Goal: Task Accomplishment & Management: Use online tool/utility

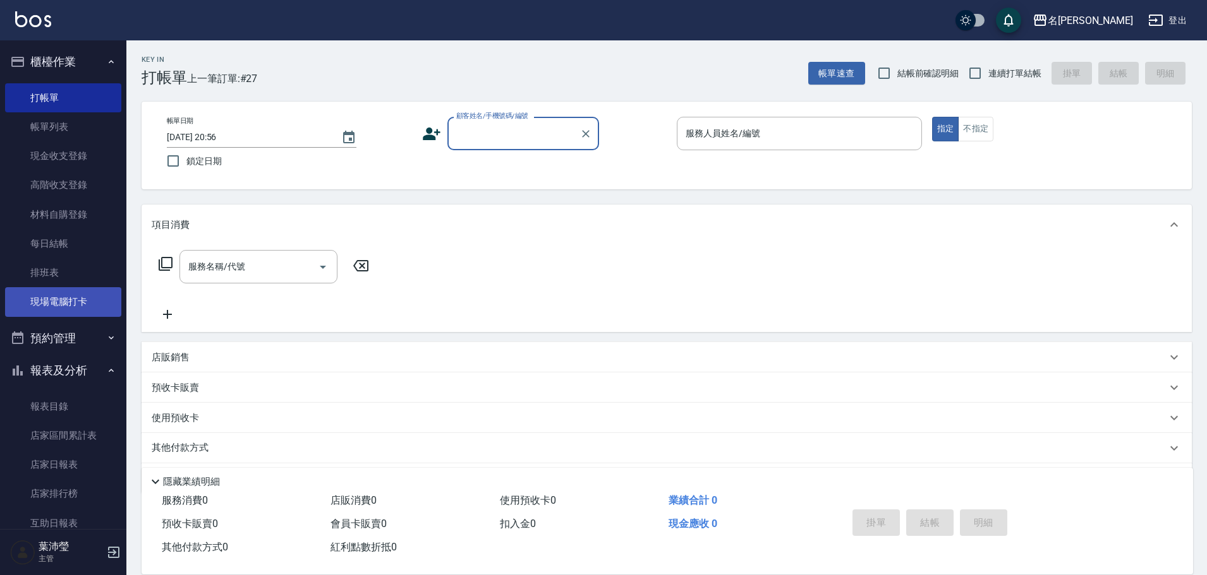
click at [90, 313] on link "現場電腦打卡" at bounding box center [63, 301] width 116 height 29
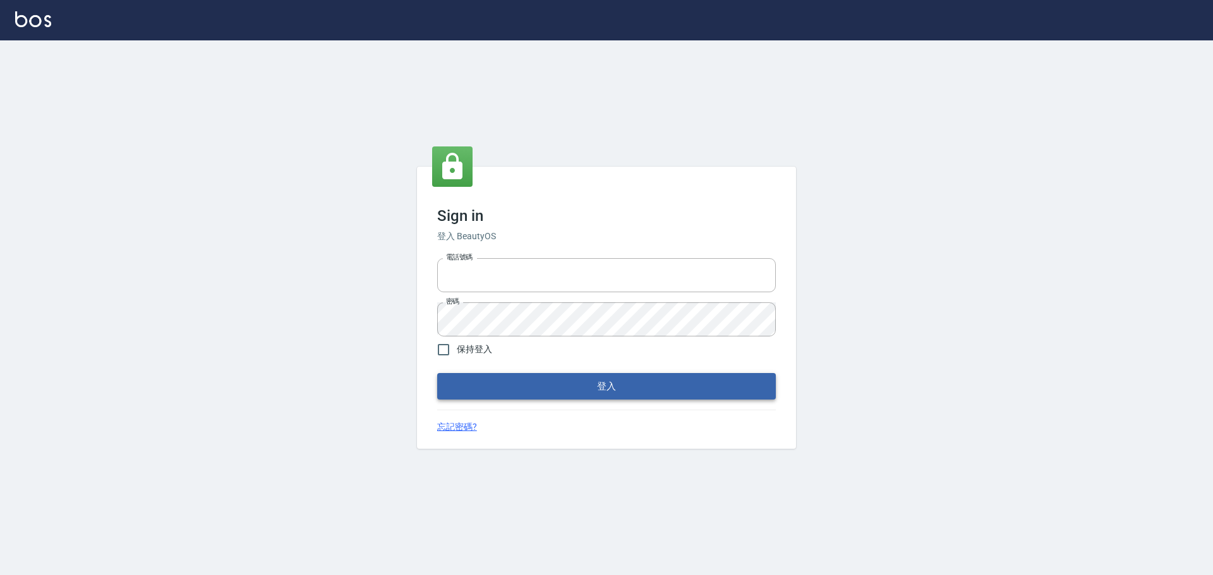
type input "0975350191"
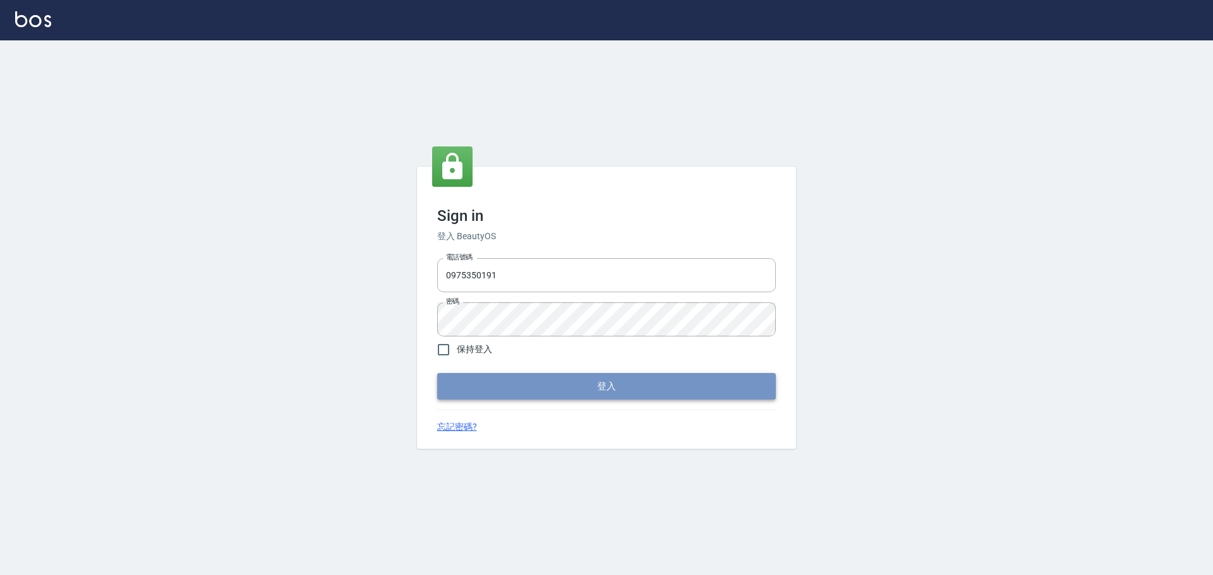
click at [500, 379] on button "登入" at bounding box center [606, 386] width 339 height 27
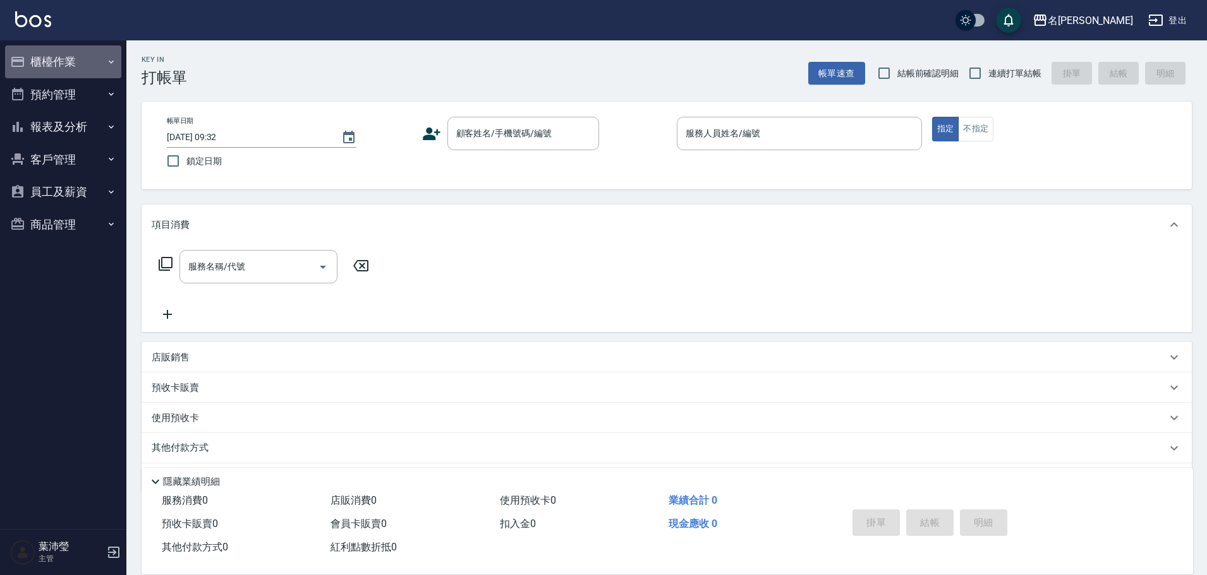
click at [97, 60] on button "櫃檯作業" at bounding box center [63, 61] width 116 height 33
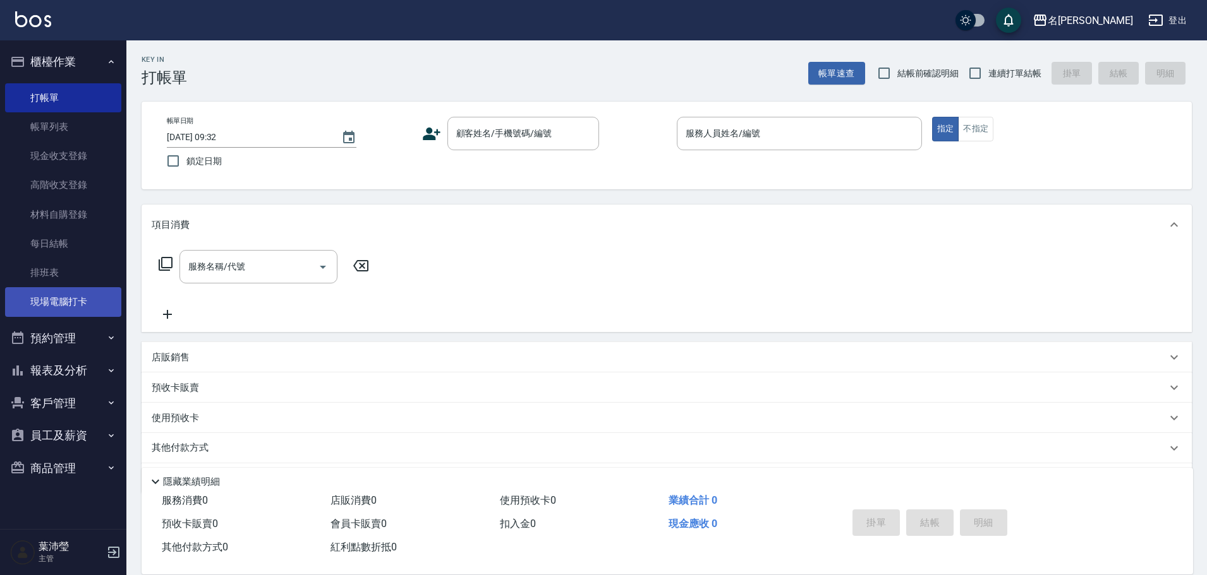
click at [48, 314] on link "現場電腦打卡" at bounding box center [63, 301] width 116 height 29
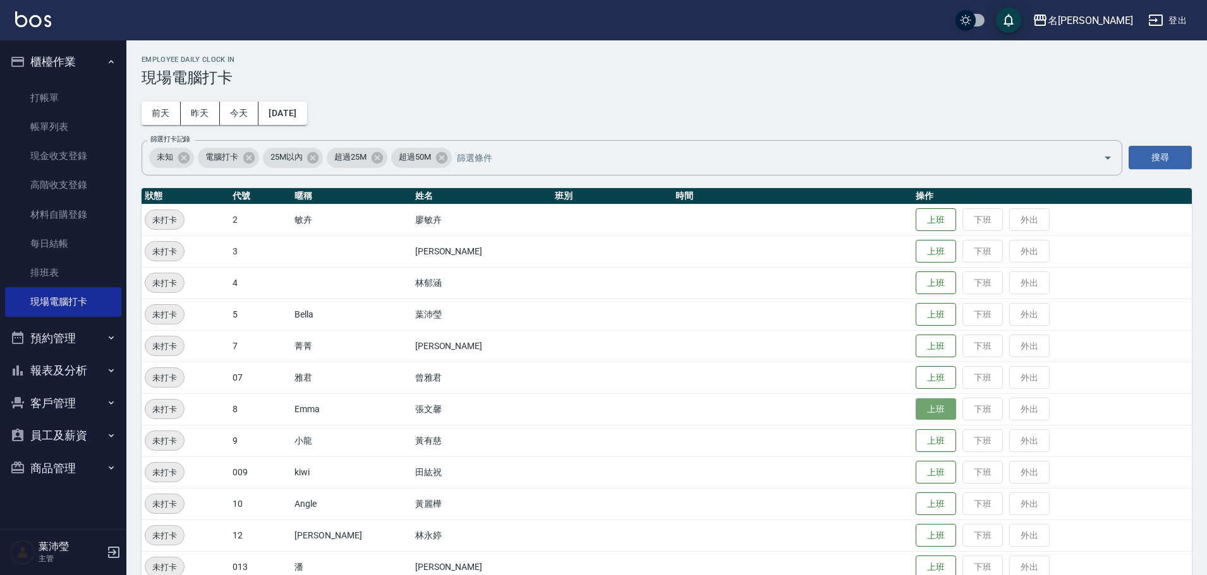
click at [917, 416] on button "上班" at bounding box center [935, 410] width 40 height 22
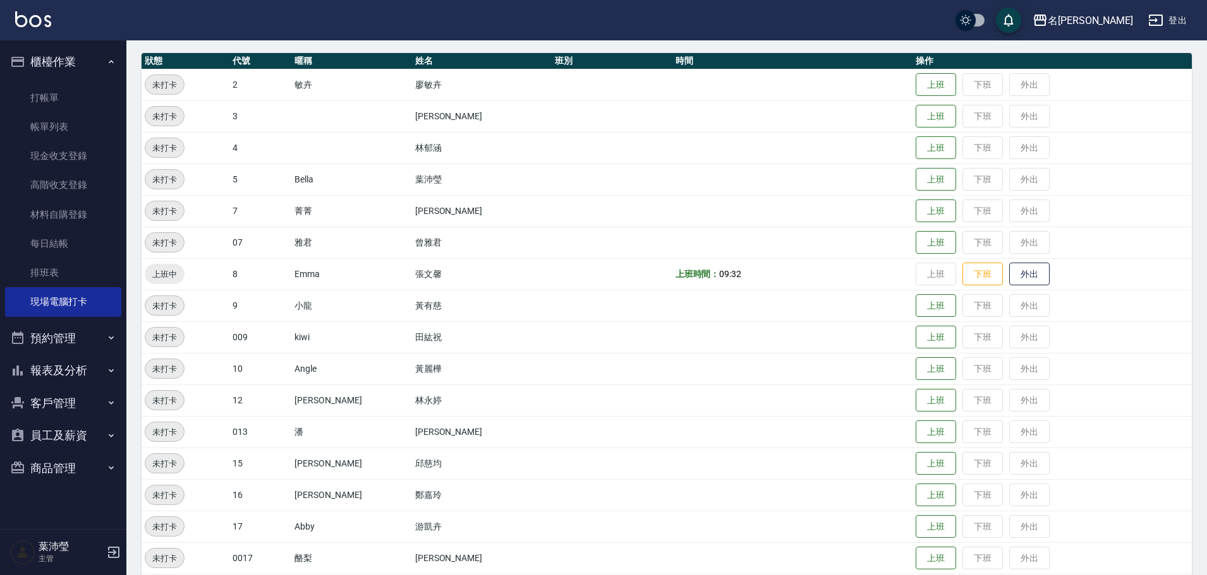
scroll to position [497, 0]
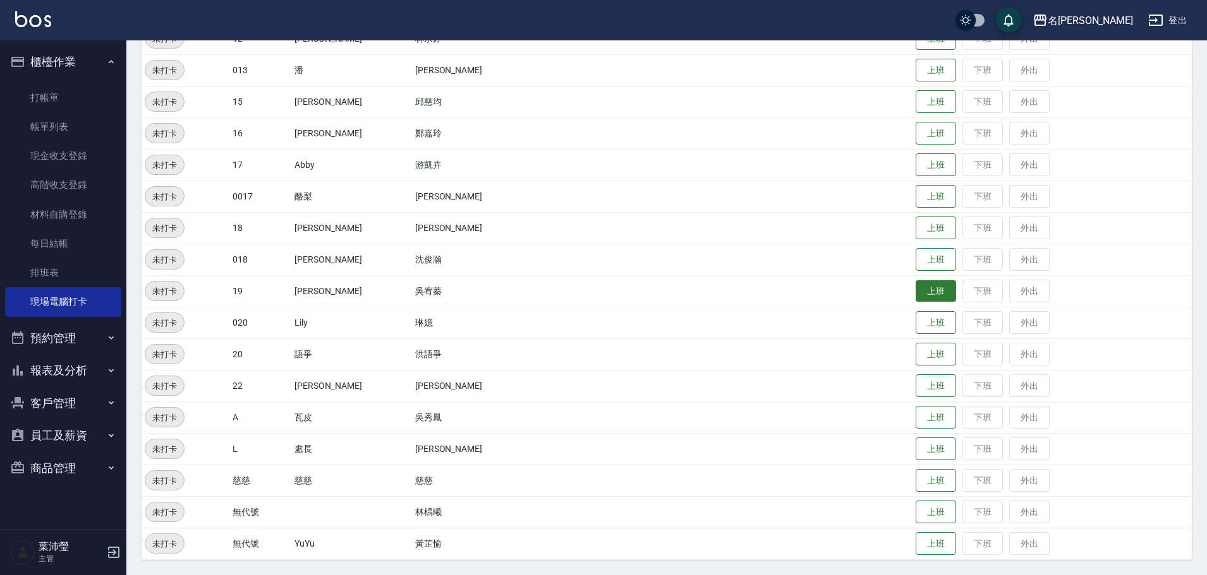
click at [915, 295] on button "上班" at bounding box center [935, 291] width 40 height 22
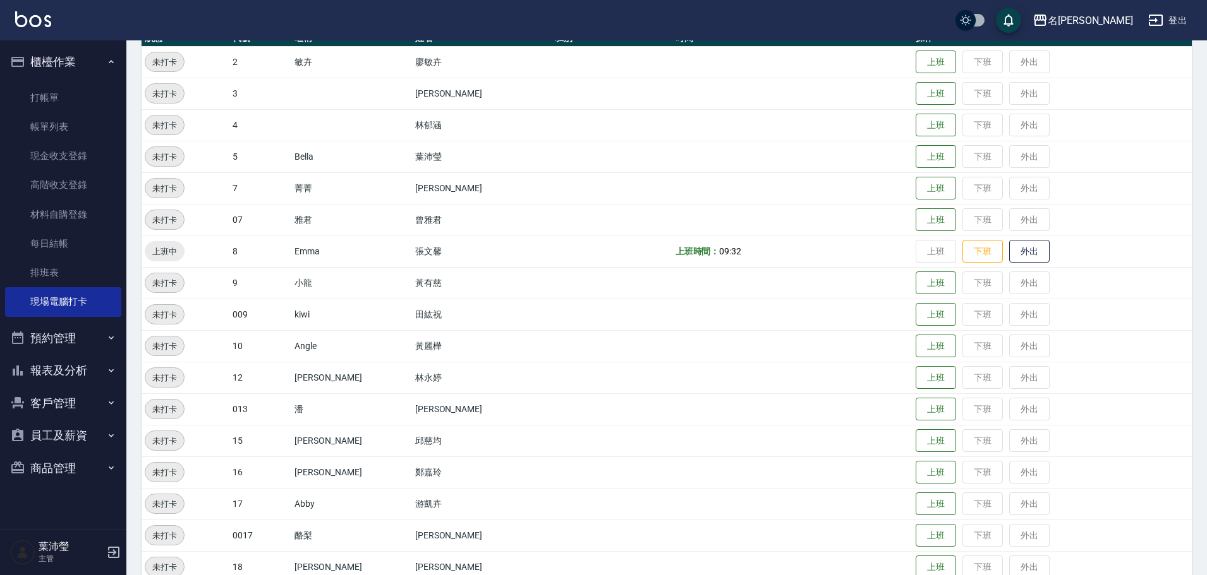
scroll to position [86, 0]
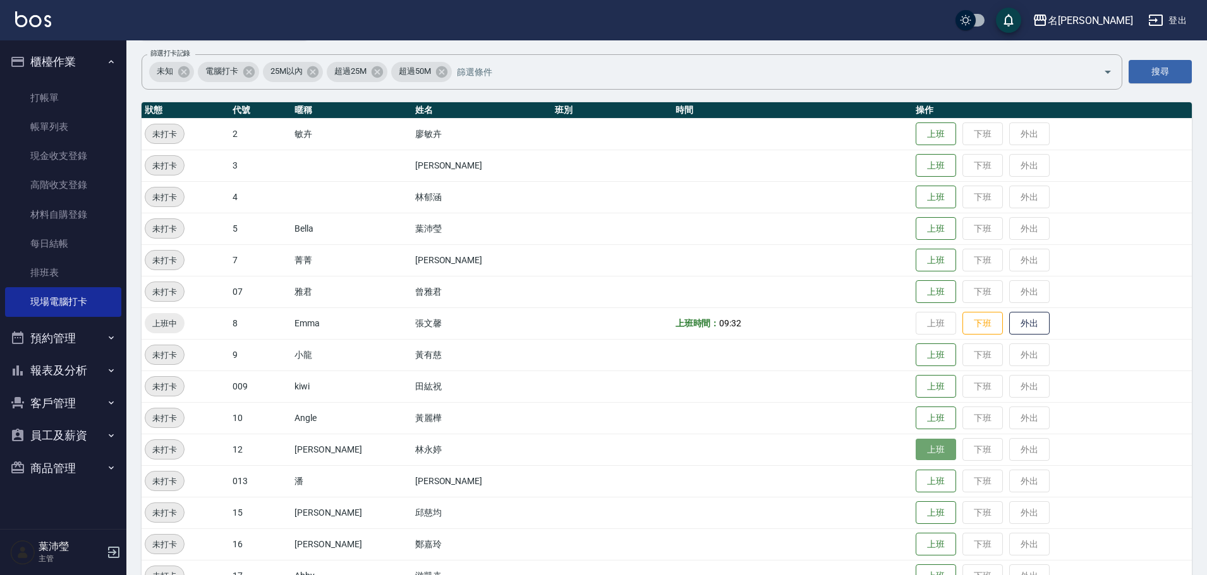
click at [916, 445] on button "上班" at bounding box center [935, 450] width 40 height 22
